Goal: Find specific page/section: Find specific page/section

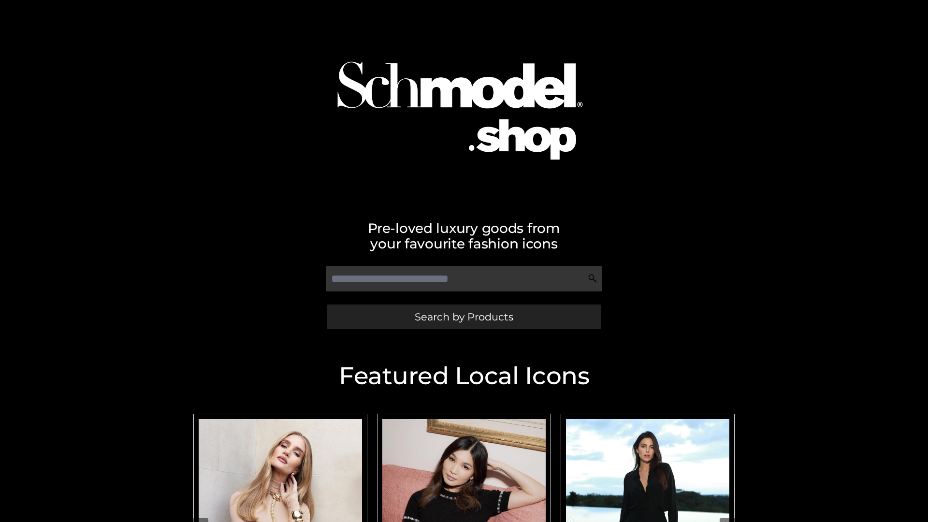
click at [464, 317] on span "Search by Products" at bounding box center [464, 317] width 99 height 10
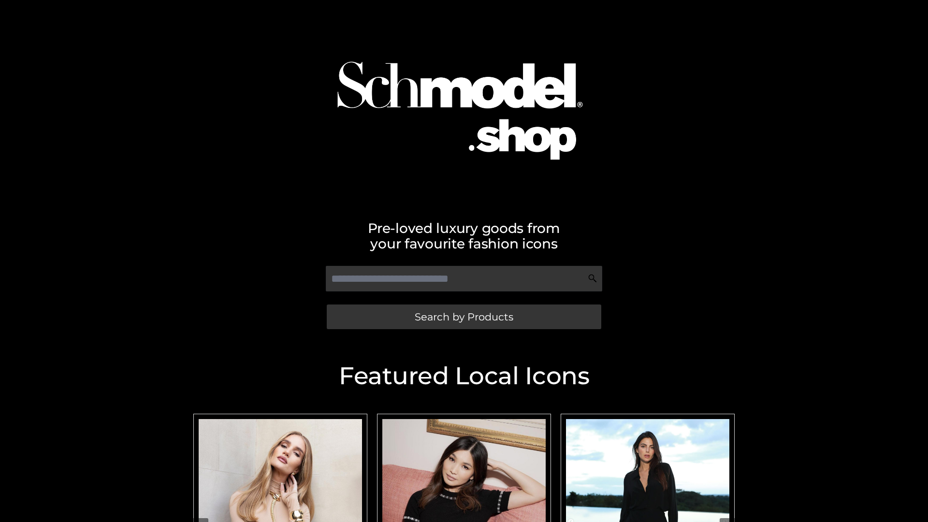
click at [464, 317] on span "Search by Products" at bounding box center [464, 317] width 99 height 10
